Goal: Find specific page/section: Find specific page/section

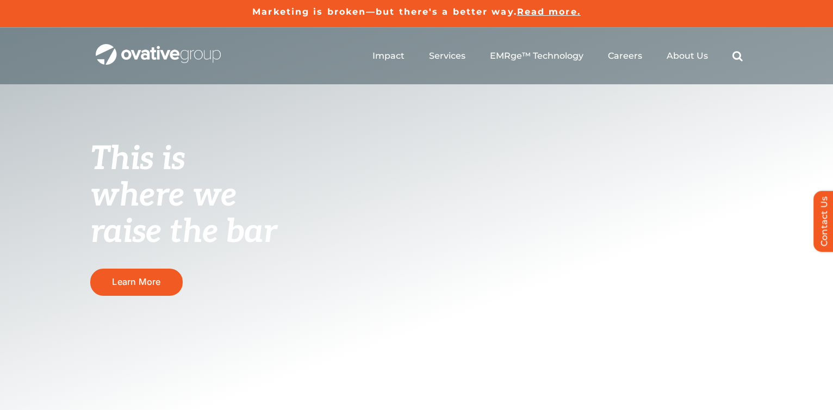
click at [155, 49] on img "OG_Full_horizontal_WHT" at bounding box center [158, 54] width 125 height 21
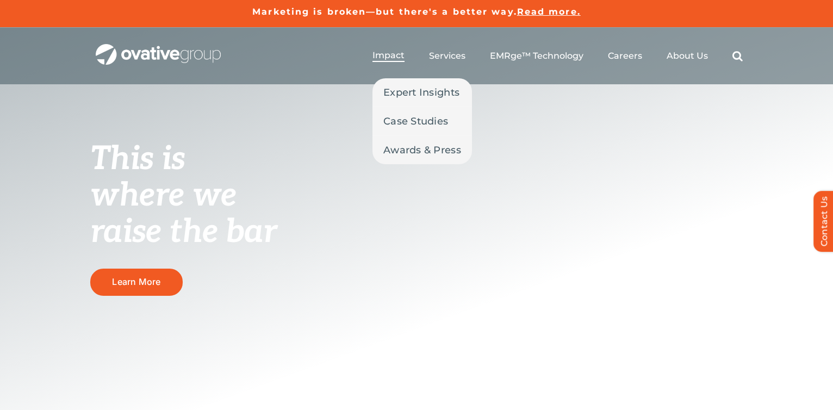
click at [399, 52] on span "Impact" at bounding box center [388, 55] width 32 height 11
